Goal: Communication & Community: Participate in discussion

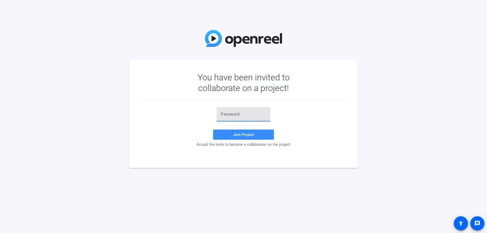
click at [235, 114] on input "text" at bounding box center [244, 114] width 46 height 6
type input "[DOMAIN_NAME]"
click at [245, 134] on span "Join Project" at bounding box center [243, 134] width 21 height 5
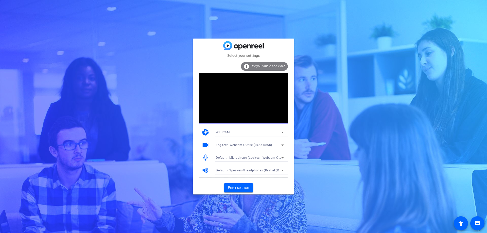
click at [231, 144] on span "Logitech Webcam C925e (046d:085b)" at bounding box center [244, 145] width 56 height 4
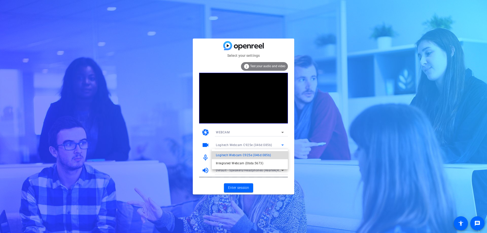
click at [235, 153] on span "Logitech Webcam C925e (046d:085b)" at bounding box center [243, 155] width 55 height 6
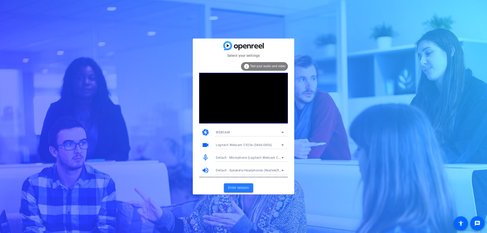
click at [243, 187] on span "Enter session" at bounding box center [238, 187] width 21 height 5
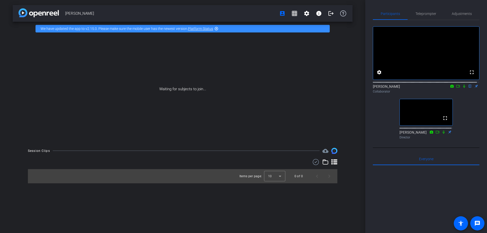
click at [414, 199] on div at bounding box center [426, 228] width 107 height 126
click at [402, 194] on div at bounding box center [426, 228] width 107 height 126
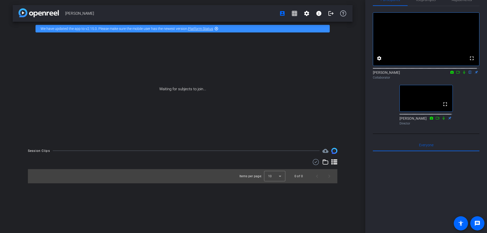
scroll to position [25, 0]
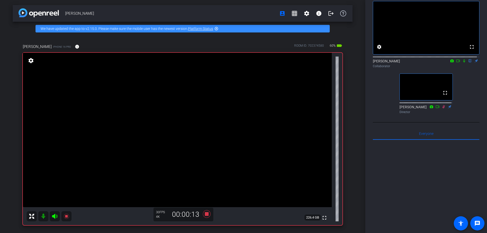
click at [462, 63] on icon at bounding box center [464, 61] width 4 height 4
click at [463, 63] on icon at bounding box center [464, 60] width 3 height 3
click at [463, 63] on icon at bounding box center [464, 60] width 2 height 3
click at [463, 63] on icon at bounding box center [464, 60] width 3 height 3
click at [462, 63] on icon at bounding box center [464, 61] width 4 height 4
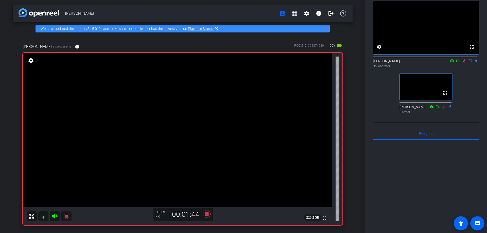
click at [463, 63] on icon at bounding box center [464, 60] width 3 height 3
click at [462, 63] on icon at bounding box center [464, 61] width 4 height 4
click at [463, 63] on icon at bounding box center [464, 60] width 3 height 3
click at [462, 63] on icon at bounding box center [464, 61] width 4 height 4
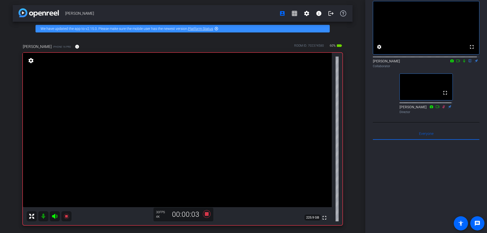
click at [462, 63] on icon at bounding box center [464, 61] width 4 height 4
click at [463, 63] on icon at bounding box center [464, 60] width 3 height 3
click at [462, 63] on icon at bounding box center [464, 61] width 4 height 4
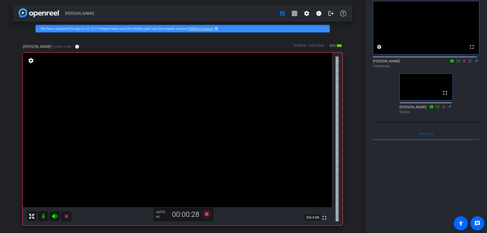
click at [462, 63] on icon at bounding box center [464, 61] width 4 height 4
click at [463, 63] on icon at bounding box center [464, 60] width 2 height 3
click at [463, 63] on icon at bounding box center [464, 60] width 3 height 3
